Goal: Task Accomplishment & Management: Manage account settings

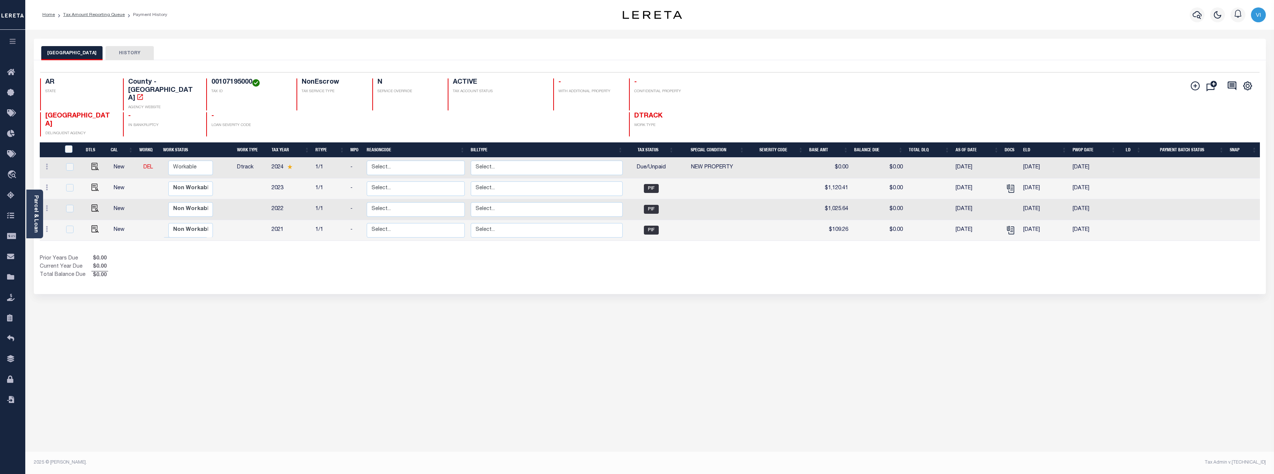
click at [352, 333] on div "MONTGOMERY COUNTY HISTORY Selected 4 Results" at bounding box center [649, 248] width 1243 height 419
click at [175, 161] on select "Non Workable Workable" at bounding box center [191, 168] width 45 height 14
checkbox input "true"
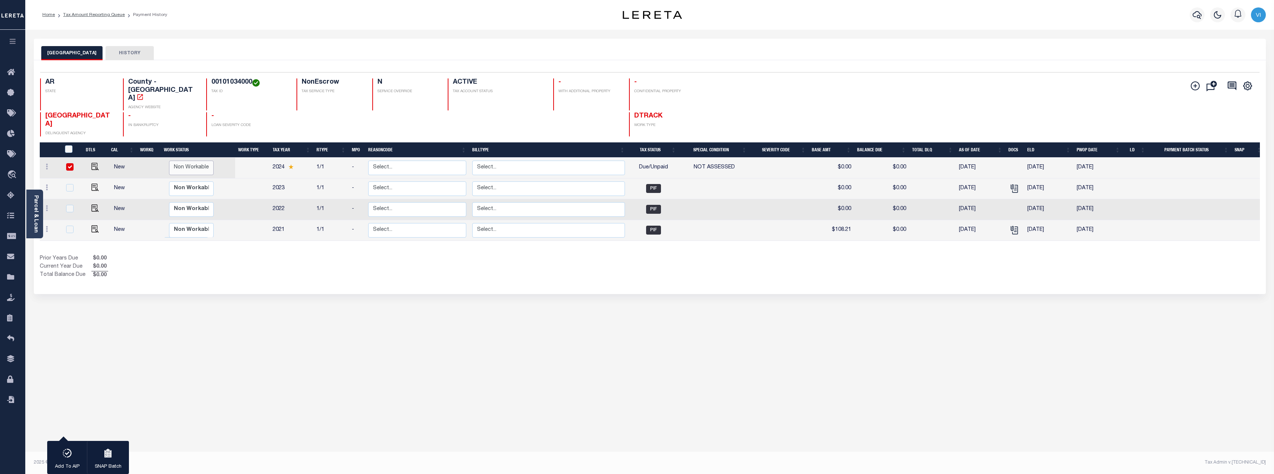
click at [175, 161] on select "Non Workable Workable" at bounding box center [191, 168] width 45 height 14
checkbox input "false"
click at [175, 161] on select "Non Workable Workable" at bounding box center [191, 168] width 45 height 14
checkbox input "true"
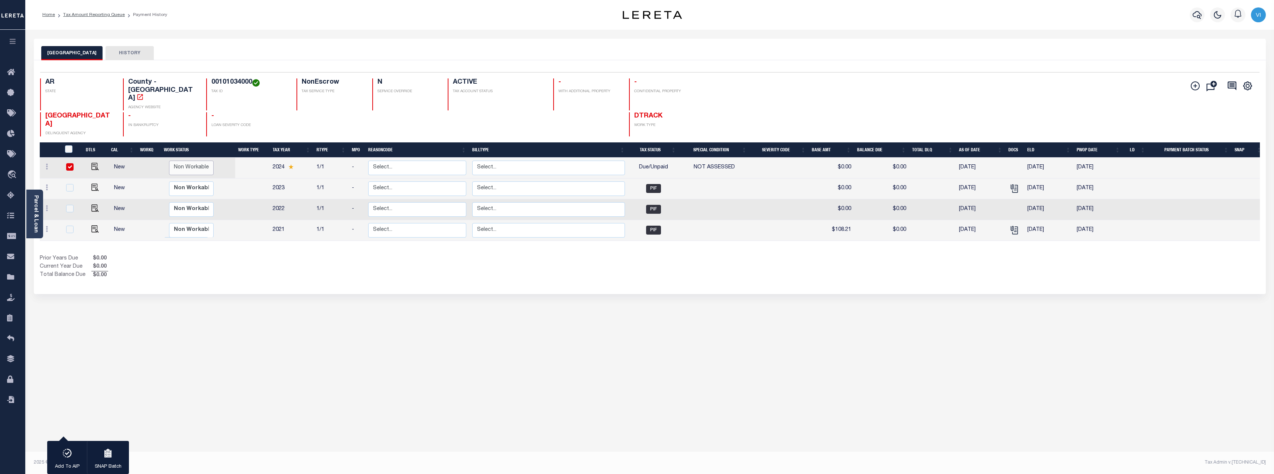
checkbox input "true"
click at [175, 161] on select "Non Workable Workable" at bounding box center [191, 168] width 45 height 14
checkbox input "false"
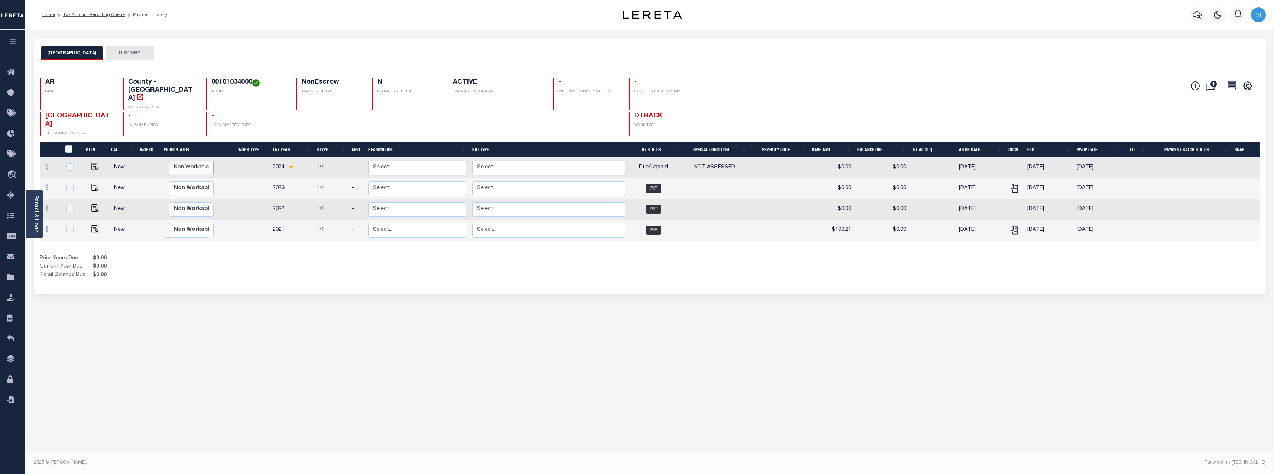
click at [175, 161] on select "Non Workable Workable" at bounding box center [191, 168] width 45 height 14
checkbox input "true"
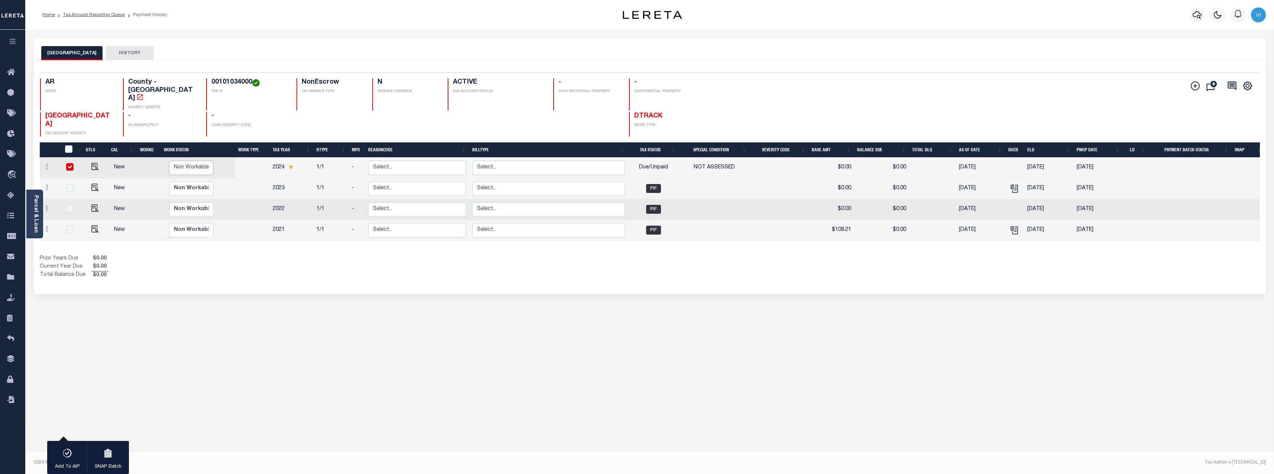
click at [175, 161] on select "Non Workable Workable" at bounding box center [191, 168] width 45 height 14
checkbox input "false"
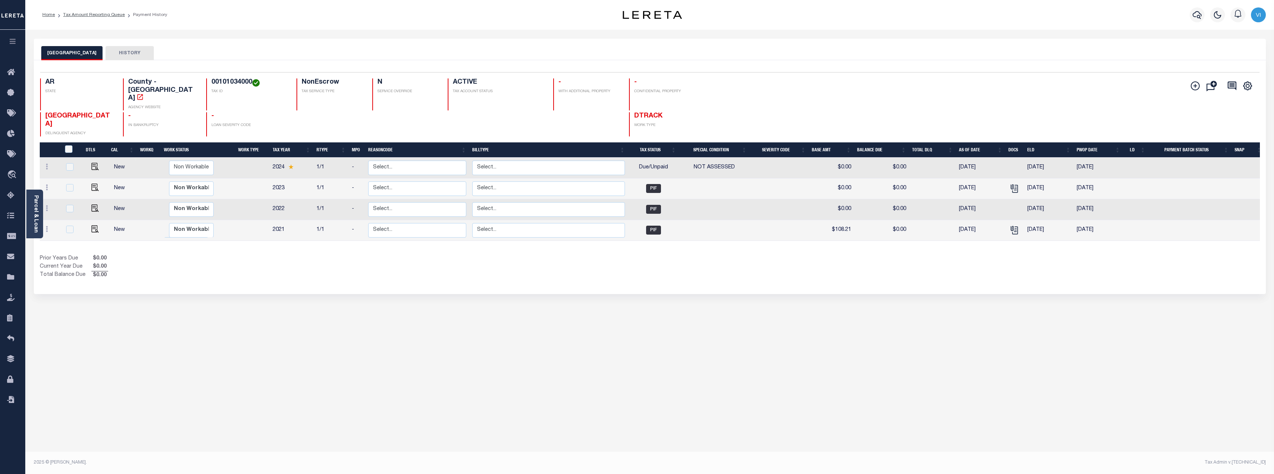
click at [218, 332] on div "MONTGOMERY COUNTY HISTORY 1 Selected 4 1" at bounding box center [649, 248] width 1243 height 419
click at [196, 161] on select "Non Workable Workable" at bounding box center [191, 168] width 45 height 14
checkbox input "true"
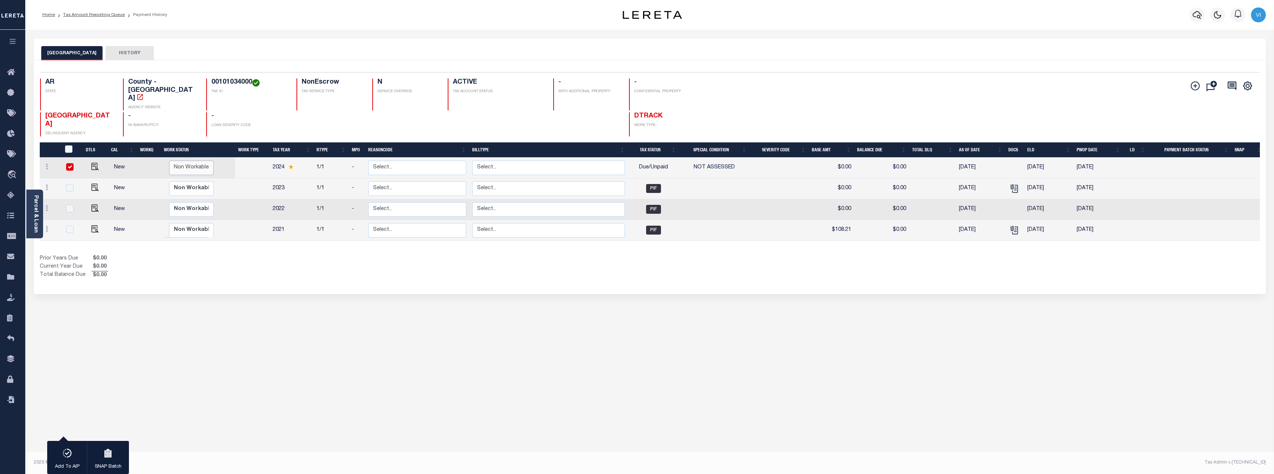
select select "false"
click at [169, 161] on select "Non Workable Workable" at bounding box center [191, 168] width 45 height 14
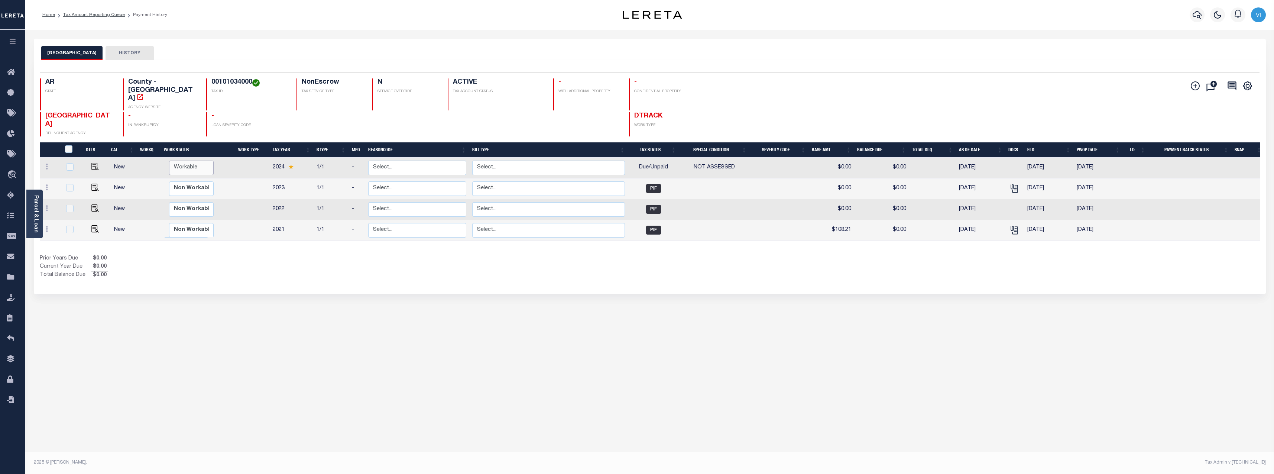
checkbox input "false"
click at [191, 161] on select "Non Workable Workable" at bounding box center [191, 168] width 45 height 14
checkbox input "true"
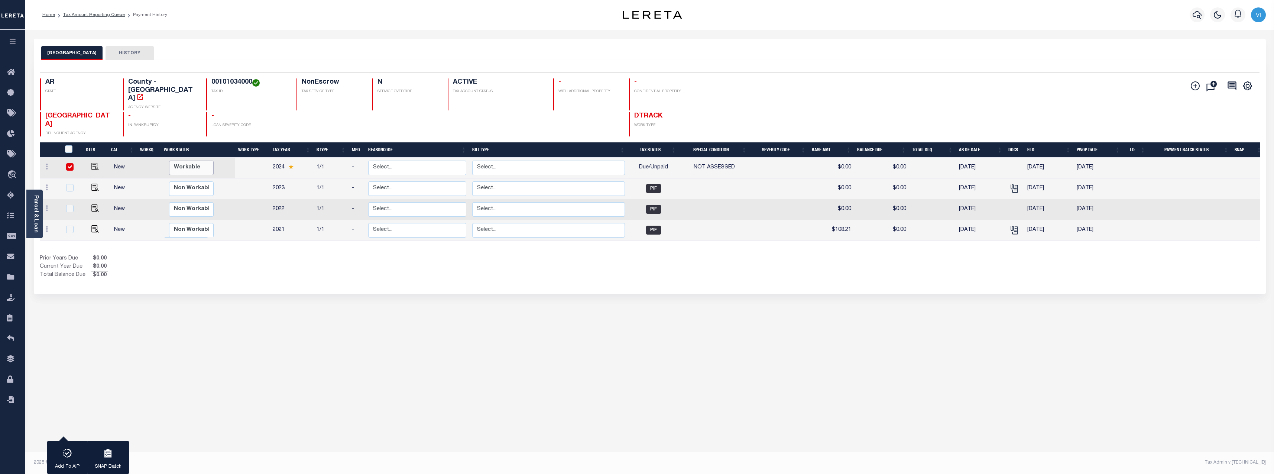
select select "true"
click at [169, 161] on select "Non Workable Workable" at bounding box center [191, 168] width 45 height 14
checkbox input "false"
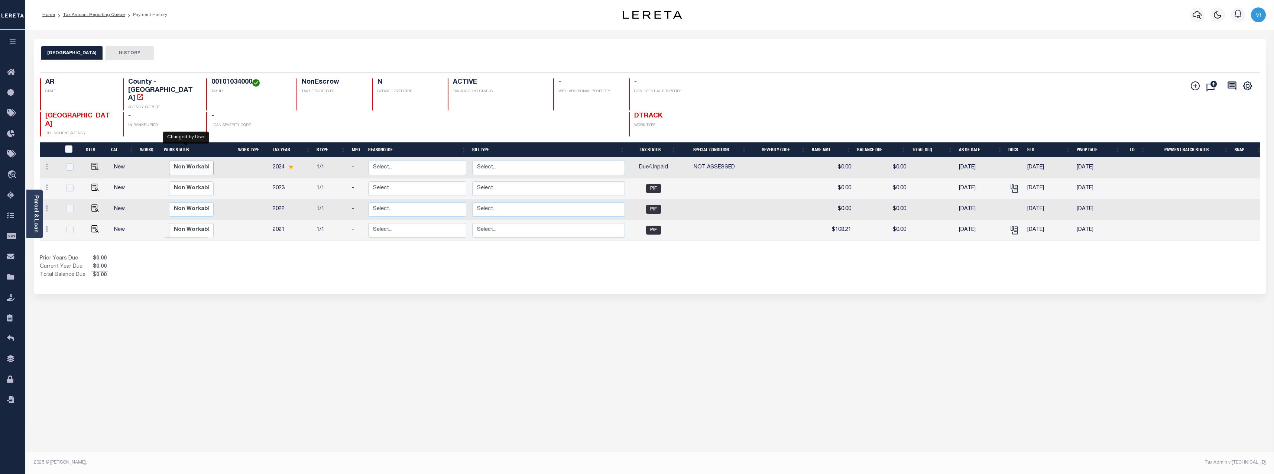
click at [195, 161] on select "Non Workable Workable" at bounding box center [191, 168] width 45 height 14
checkbox input "true"
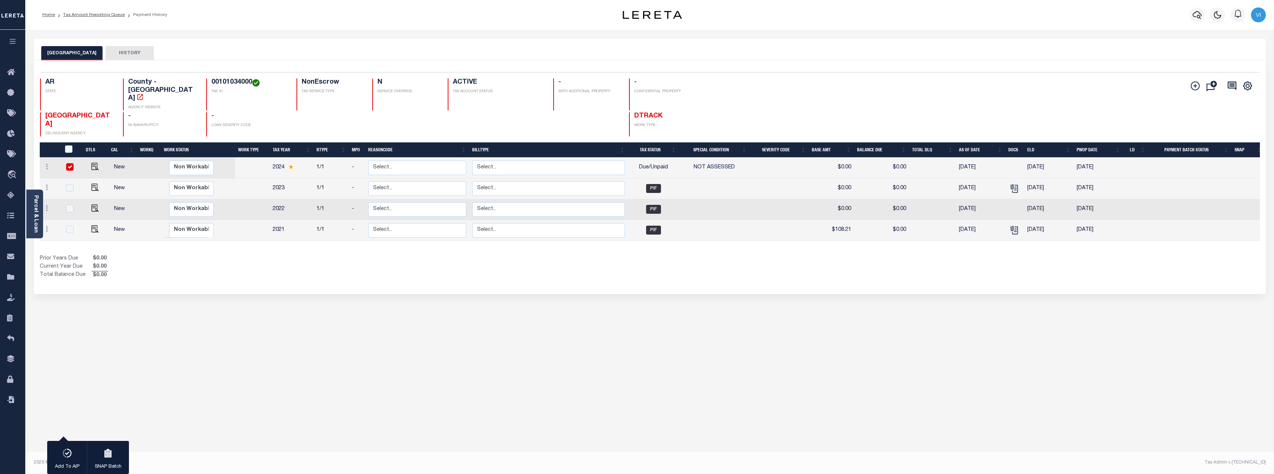
click at [926, 345] on div "MONTGOMERY COUNTY HISTORY 1 Selected 4 1" at bounding box center [649, 248] width 1243 height 419
click at [195, 161] on select "Non Workable Workable" at bounding box center [191, 168] width 45 height 14
checkbox input "false"
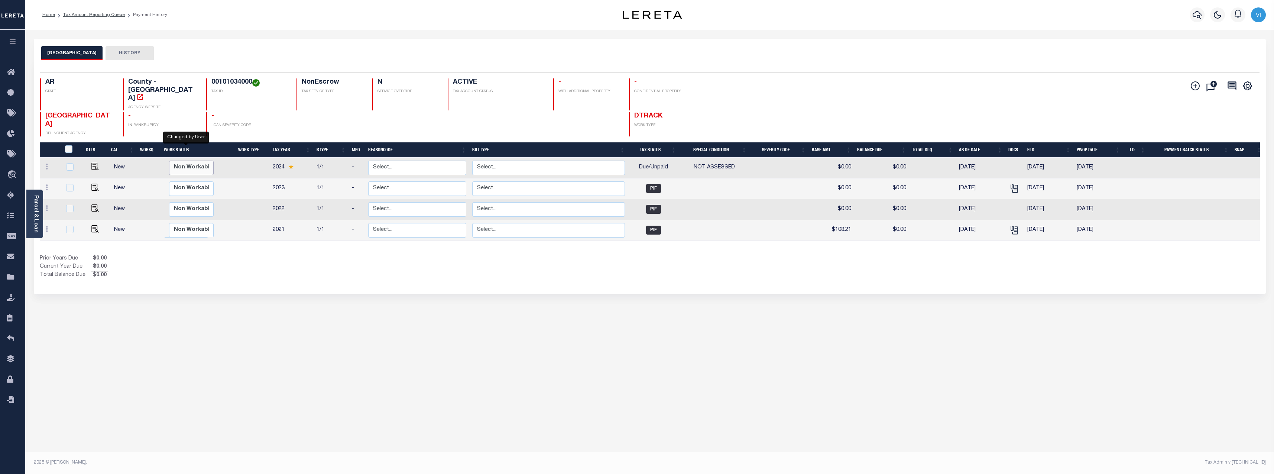
click at [195, 161] on select "Non Workable Workable" at bounding box center [191, 168] width 45 height 14
checkbox input "true"
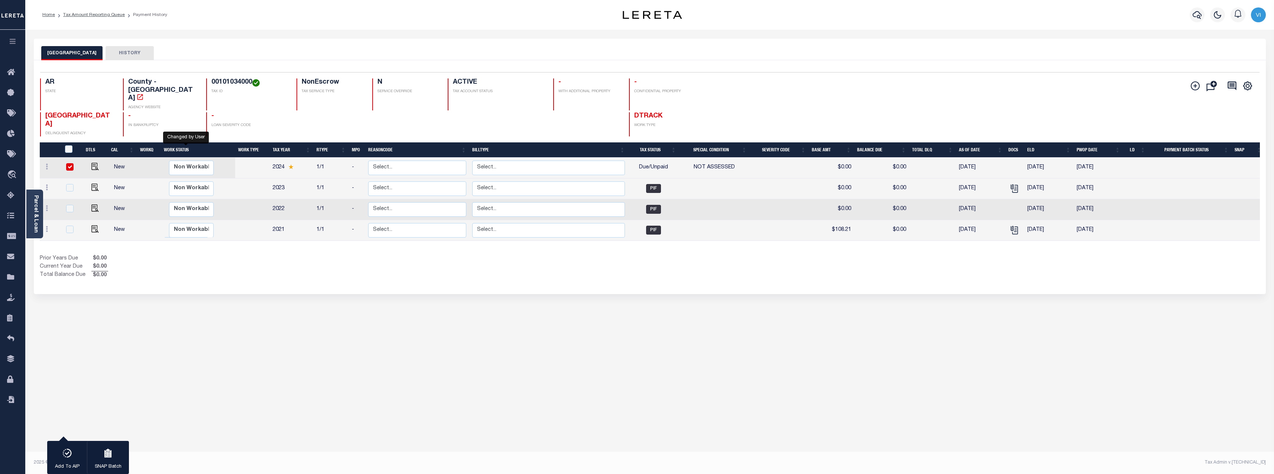
click at [305, 302] on div "MONTGOMERY COUNTY HISTORY 1 Selected 4 1" at bounding box center [649, 248] width 1243 height 419
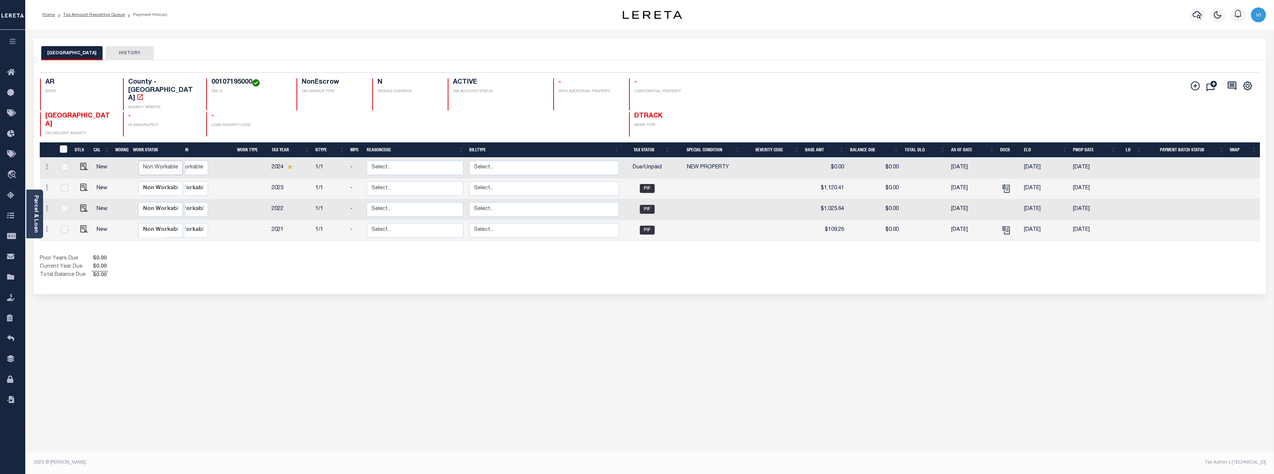
click at [156, 161] on select "Non Workable Workable" at bounding box center [160, 168] width 45 height 14
checkbox input "true"
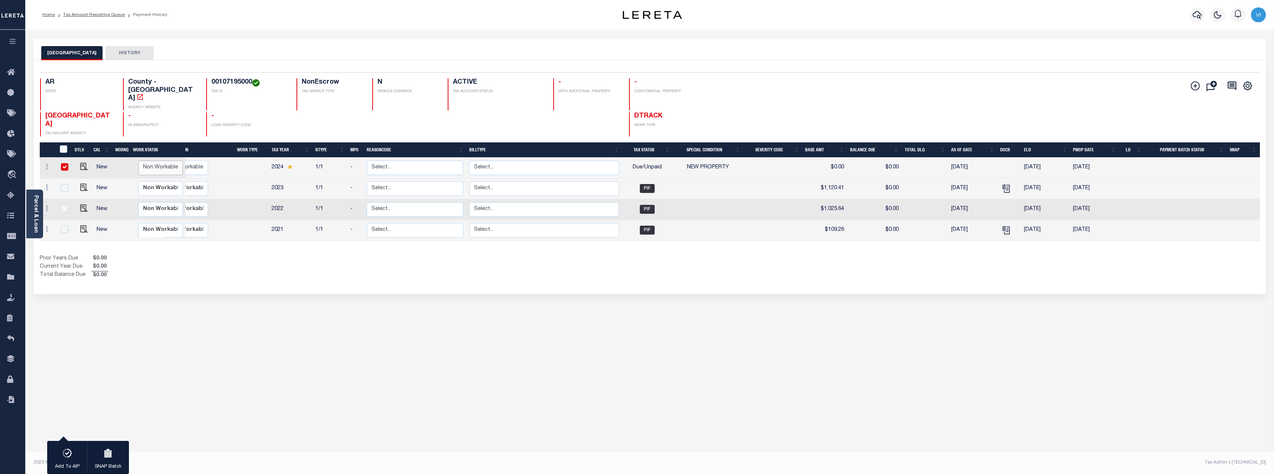
click at [156, 161] on select "Non Workable Workable" at bounding box center [160, 168] width 45 height 14
checkbox input "false"
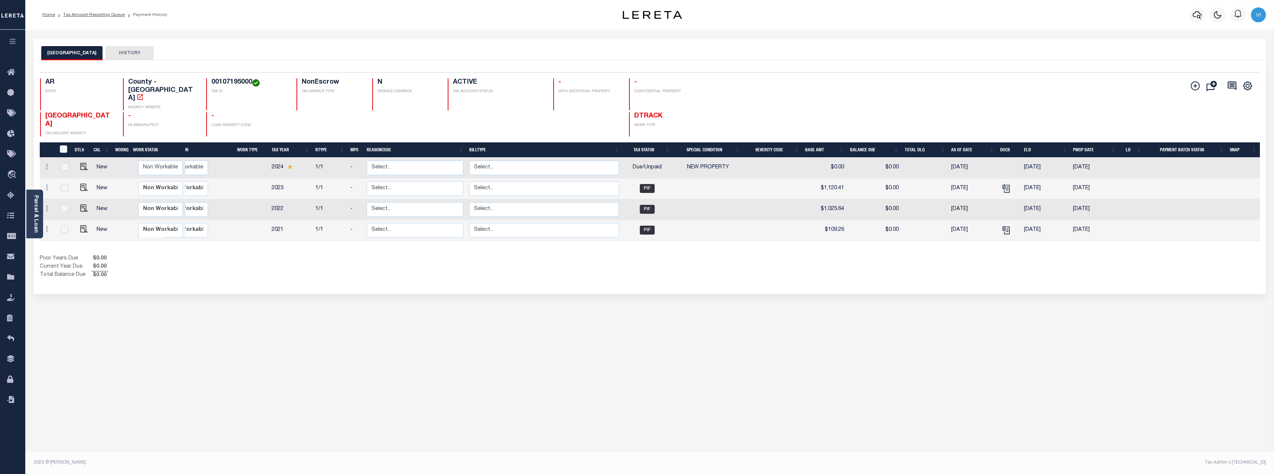
click at [362, 264] on div "Prior Years Due $0.00 Current Year Due $0.00 Total Balance Due $0.00" at bounding box center [345, 267] width 610 height 25
click at [189, 161] on select "Non Workable Workable" at bounding box center [191, 168] width 45 height 14
checkbox input "true"
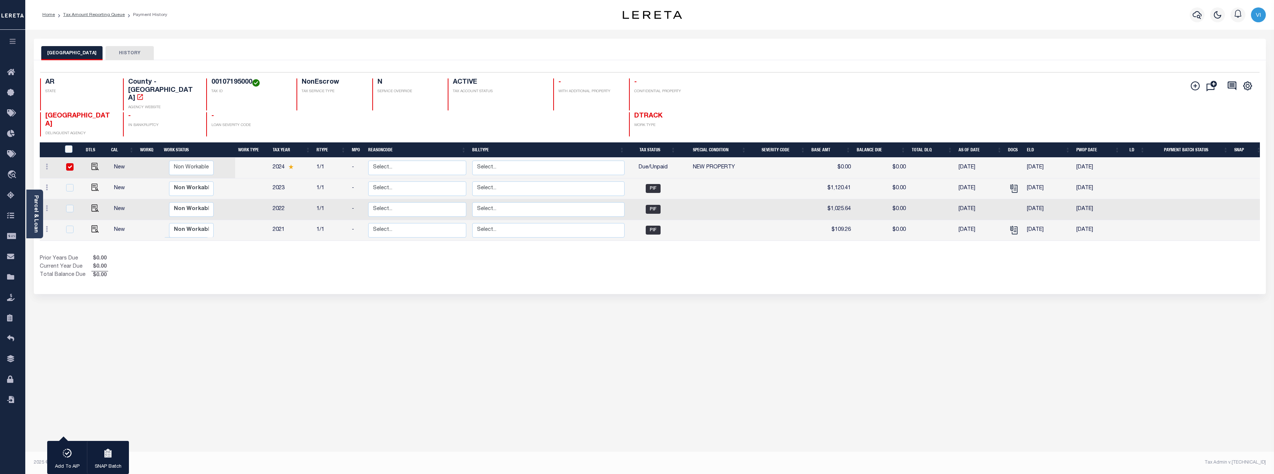
click at [340, 274] on div "1 Selected 4 Results 1 Items per page 25 50 100 AR STATE TAX ID" at bounding box center [650, 177] width 1232 height 234
click at [39, 215] on div "Parcel & Loan" at bounding box center [34, 213] width 17 height 49
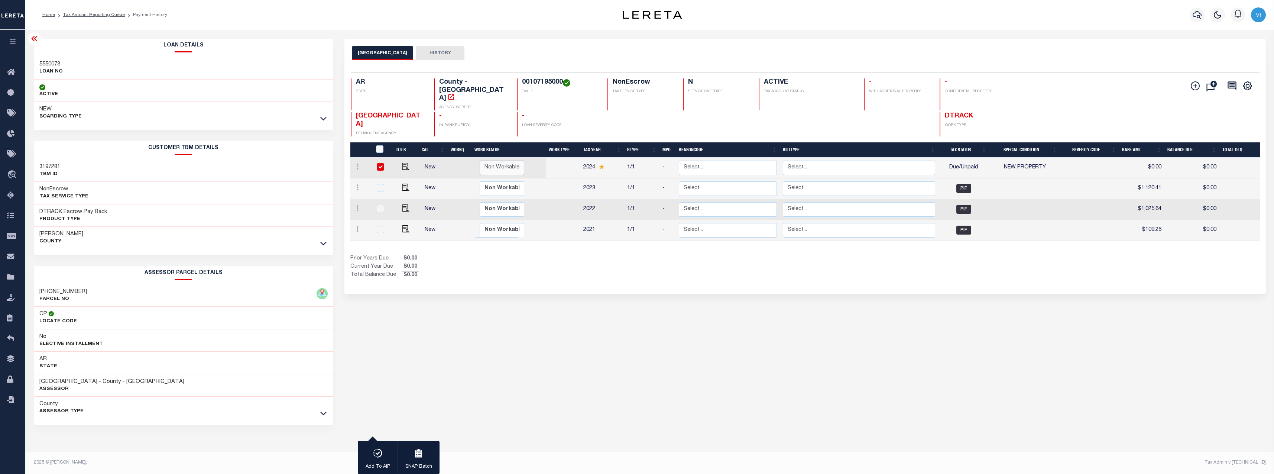
click at [506, 161] on select "Non Workable Workable" at bounding box center [502, 168] width 45 height 14
checkbox input "false"
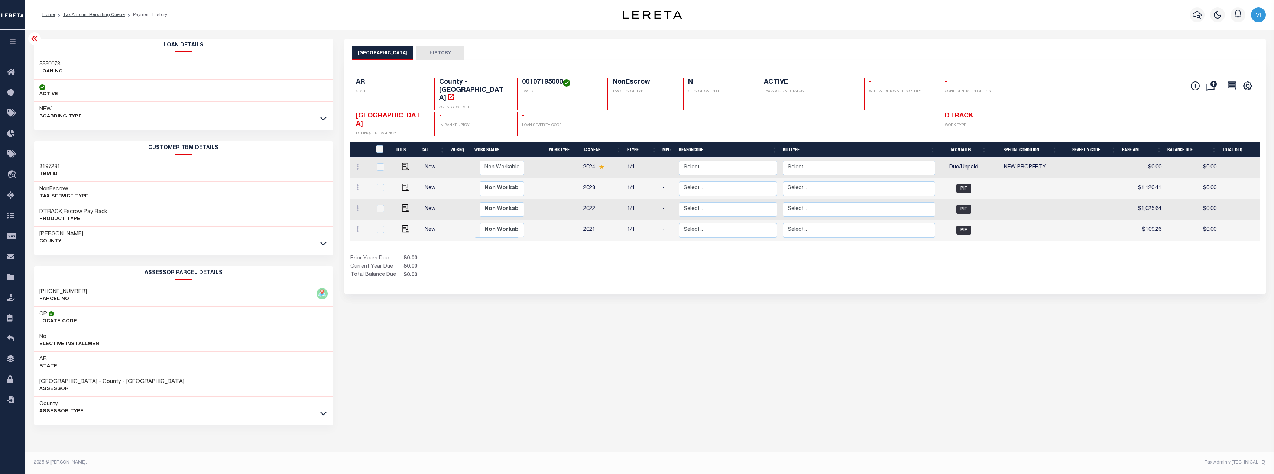
click at [817, 408] on div "MONTGOMERY COUNTY HISTORY 1 Selected 4 1" at bounding box center [805, 248] width 933 height 419
click at [538, 393] on div "MONTGOMERY COUNTY HISTORY 1 Selected 4 1" at bounding box center [805, 248] width 933 height 419
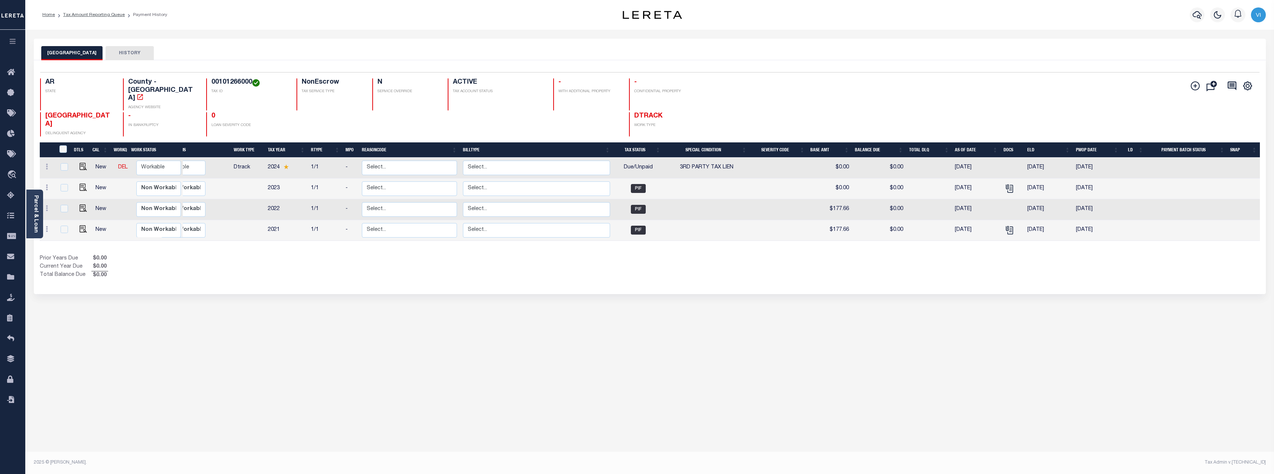
click at [339, 305] on div "MONTGOMERY COUNTY HISTORY Selected 4 Results" at bounding box center [649, 248] width 1243 height 419
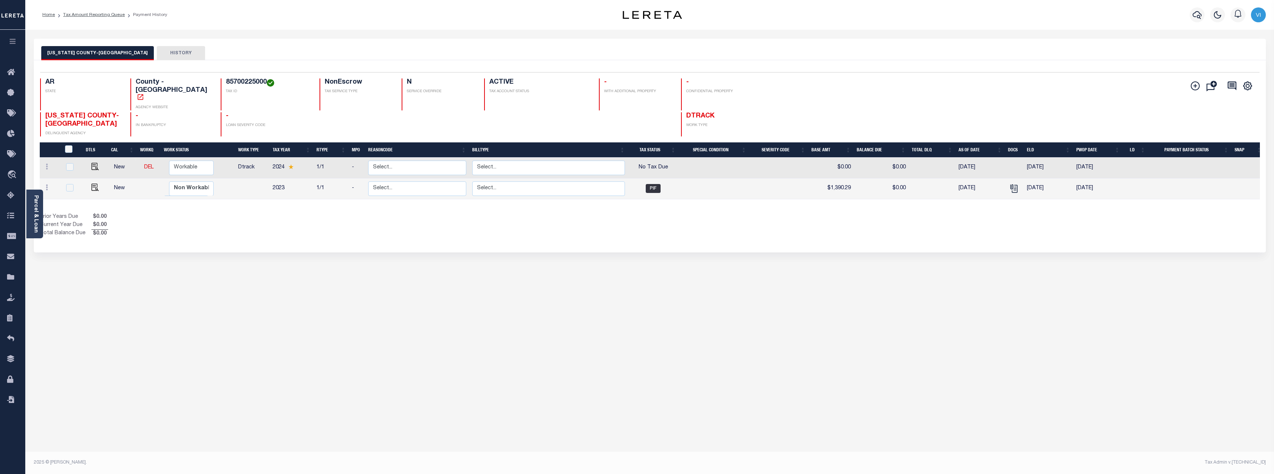
click at [91, 10] on ol "Home Tax Amount Reporting Queue Payment History" at bounding box center [104, 15] width 137 height 16
click at [88, 15] on link "Tax Amount Reporting Queue" at bounding box center [94, 15] width 62 height 4
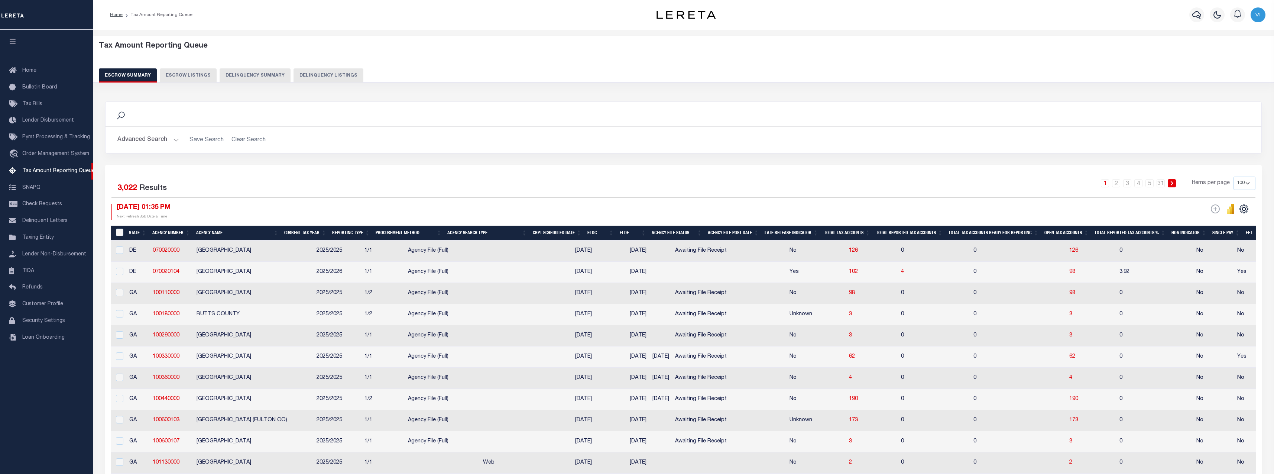
select select "100"
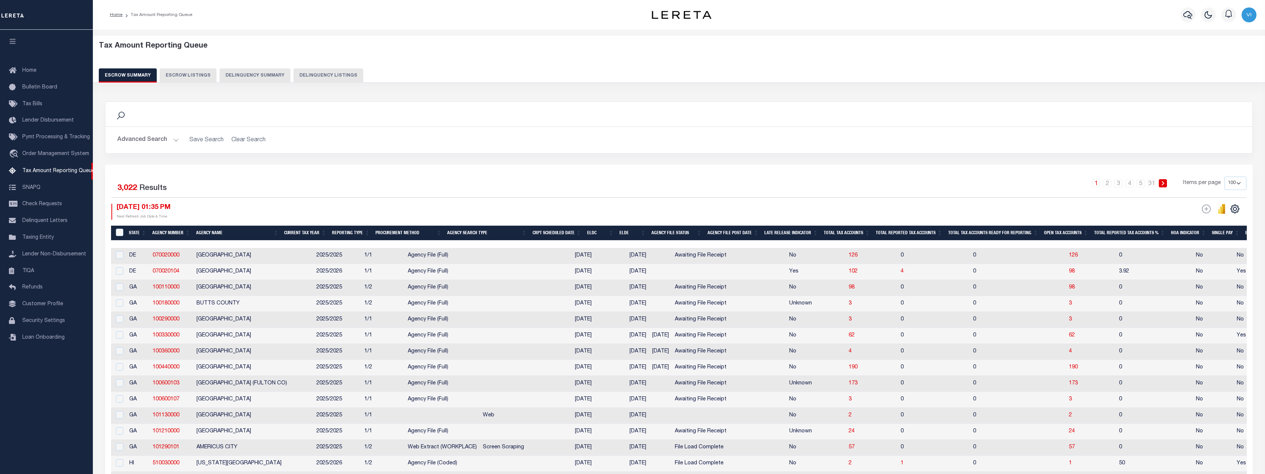
click at [273, 77] on button "Delinquency Summary" at bounding box center [255, 75] width 71 height 14
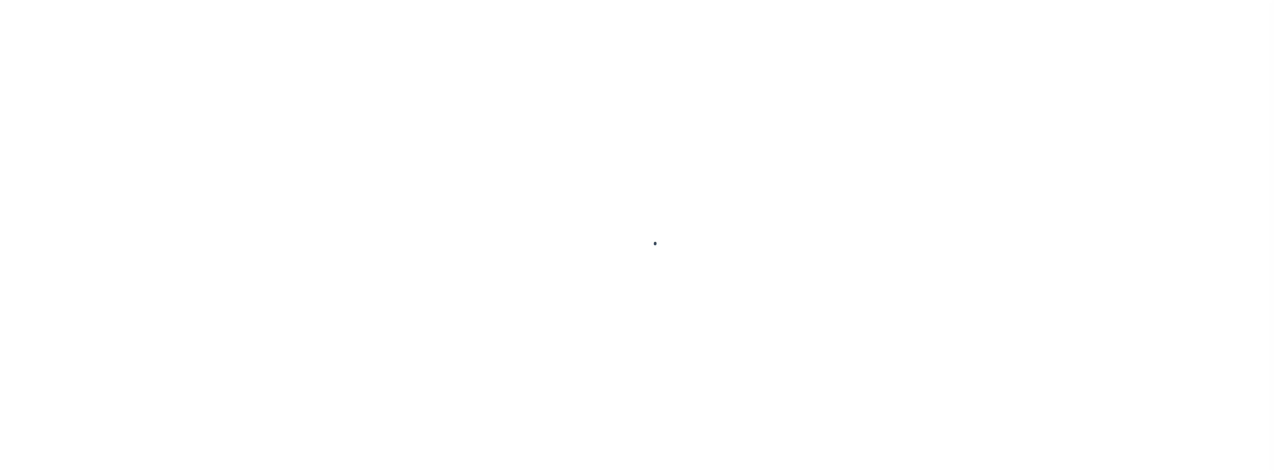
click at [505, 393] on div at bounding box center [637, 237] width 1274 height 474
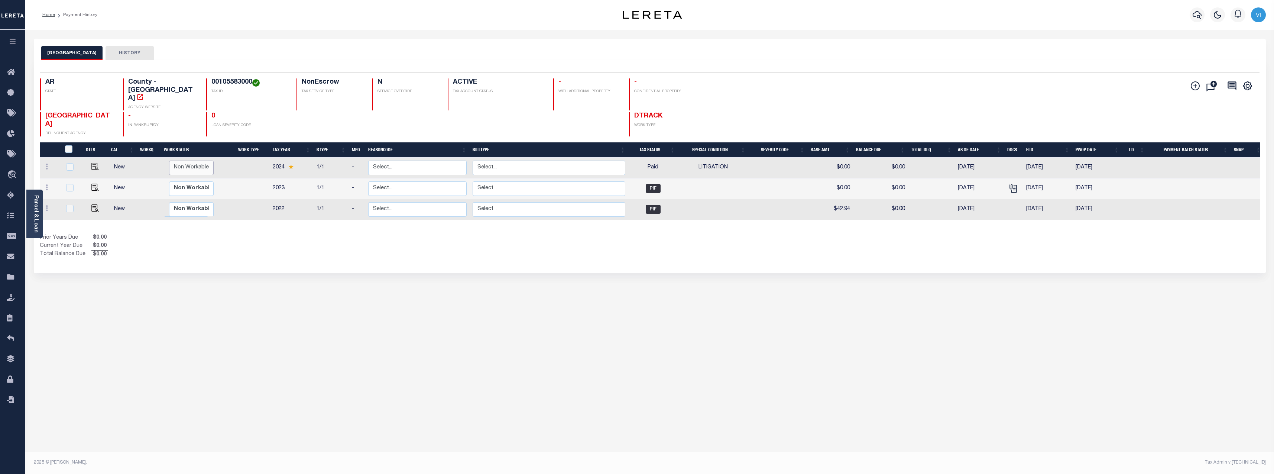
click at [186, 161] on select "Non Workable Workable" at bounding box center [191, 168] width 45 height 14
checkbox input "true"
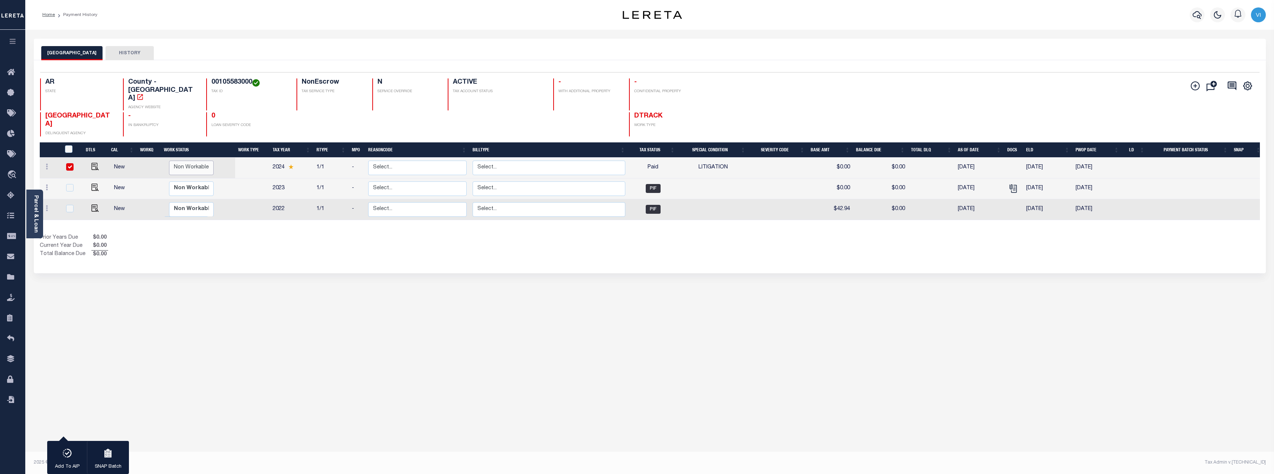
click at [186, 161] on select "Non Workable Workable" at bounding box center [191, 168] width 45 height 14
checkbox input "false"
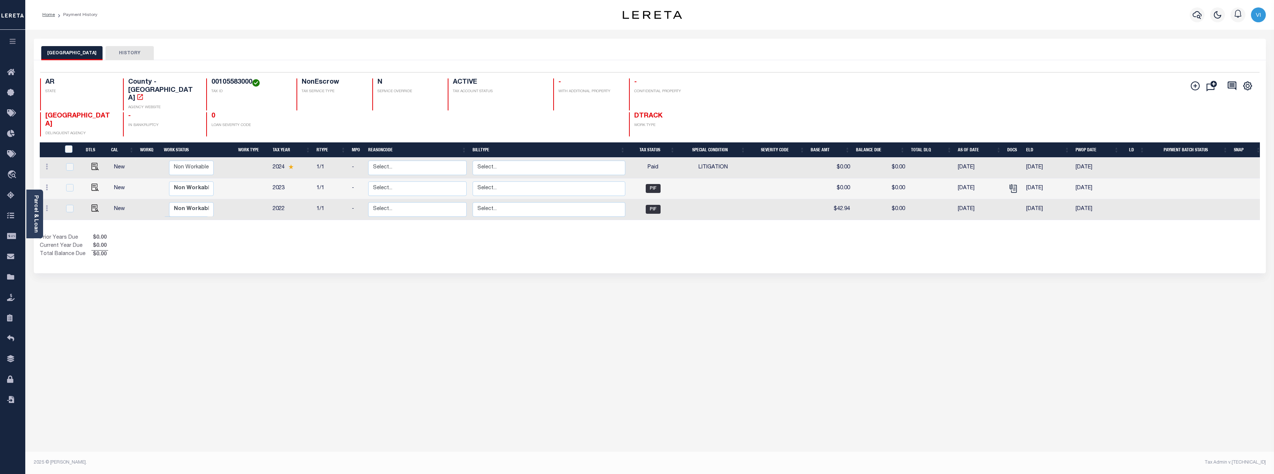
click at [321, 243] on div "Prior Years Due $0.00 Current Year Due $0.00 Total Balance Due $0.00" at bounding box center [345, 246] width 610 height 25
